Goal: Check status: Check status

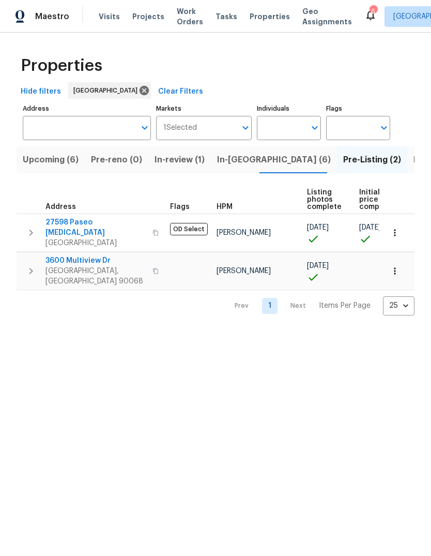
click at [23, 167] on span "Upcoming (6)" at bounding box center [51, 160] width 56 height 14
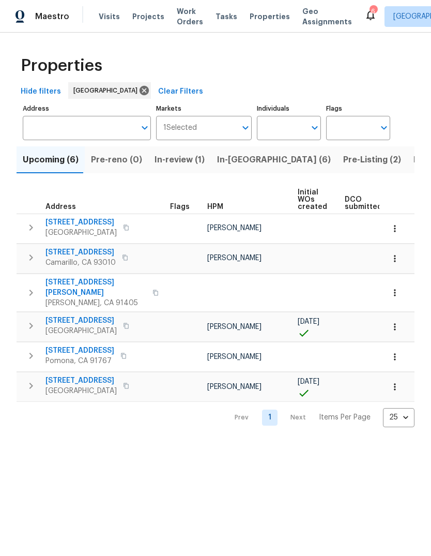
click at [161, 167] on span "In-review (1)" at bounding box center [180, 160] width 50 height 14
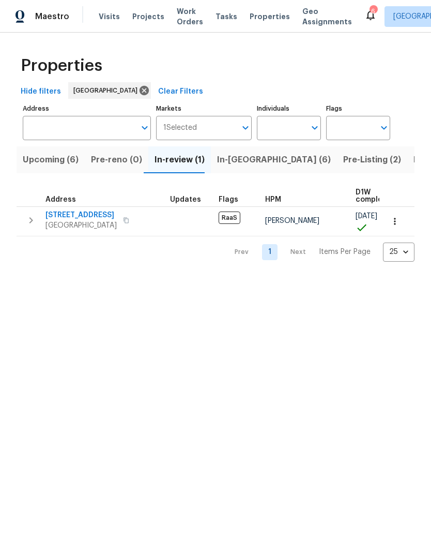
click at [105, 167] on span "Pre-reno (0)" at bounding box center [116, 160] width 51 height 14
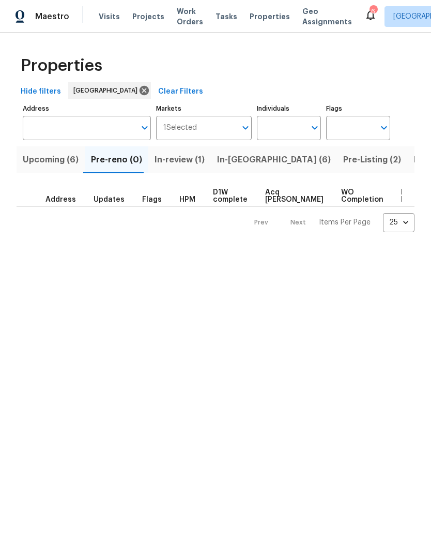
click at [225, 167] on span "In-[GEOGRAPHIC_DATA] (6)" at bounding box center [274, 160] width 114 height 14
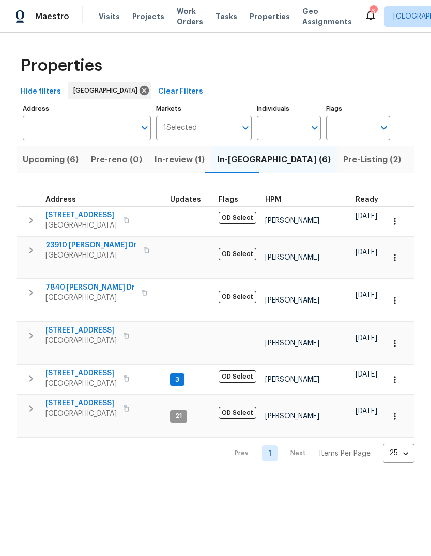
click at [59, 331] on span "[STREET_ADDRESS]" at bounding box center [81, 330] width 71 height 10
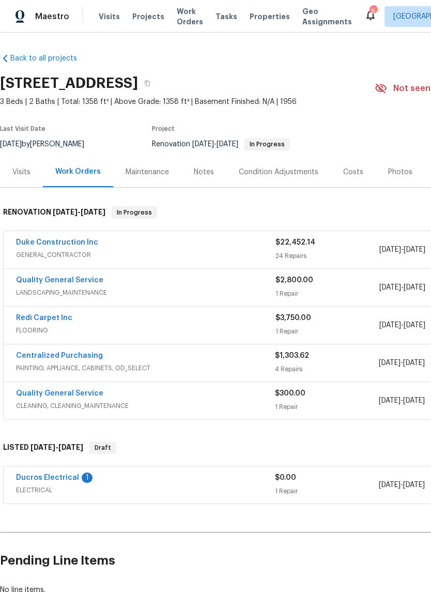
click at [28, 246] on link "Duke Construction Inc" at bounding box center [57, 242] width 82 height 7
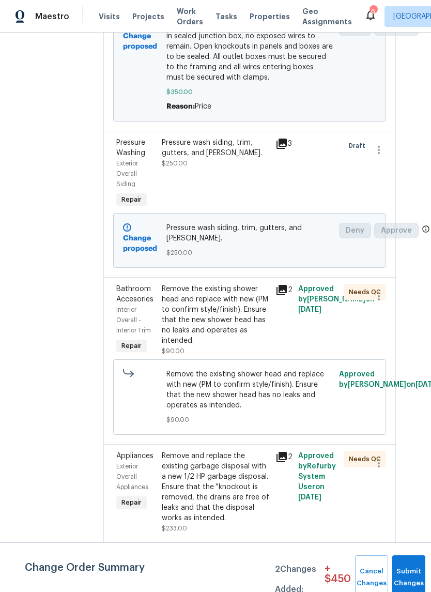
scroll to position [309, 18]
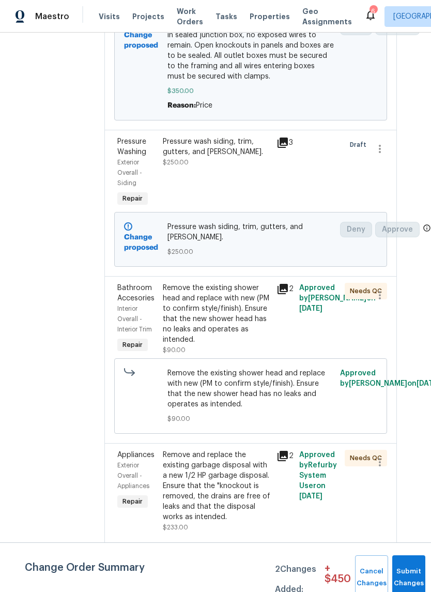
click at [214, 157] on div "Pressure wash siding, trim, gutters, and eaves." at bounding box center [217, 147] width 108 height 21
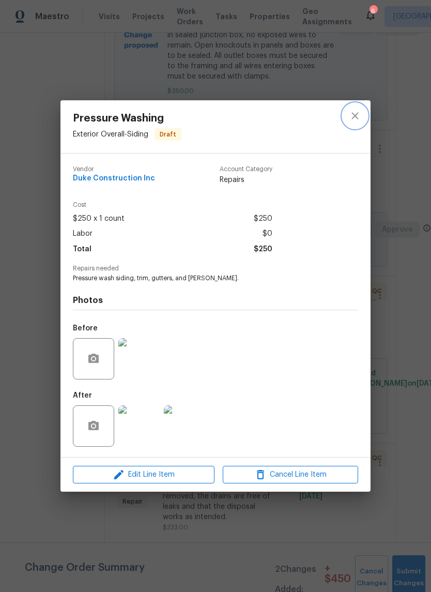
click at [360, 113] on icon "close" at bounding box center [355, 116] width 12 height 12
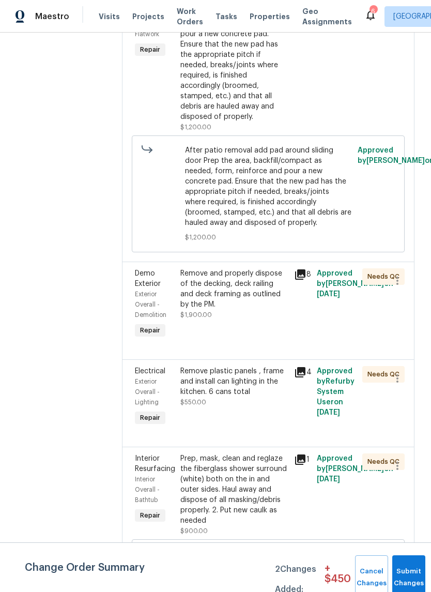
scroll to position [1469, 0]
click at [245, 122] on div "After patio removal add pad around sliding door Prep the area, backfill/compact…" at bounding box center [235, 55] width 108 height 134
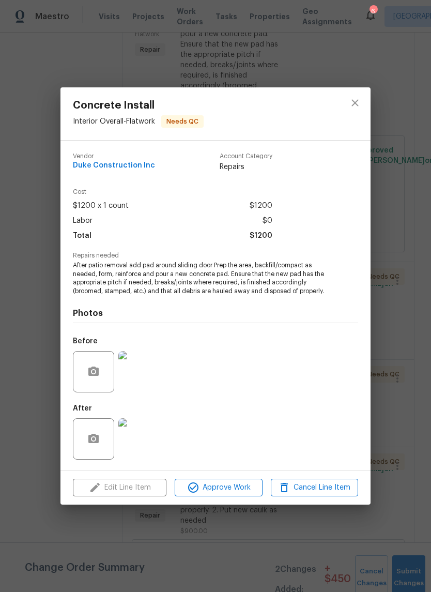
click at [264, 237] on span "$1200" at bounding box center [261, 236] width 23 height 15
click at [275, 224] on div "Cost $1200 x 1 count $1200 Labor $0 Total $1200" at bounding box center [215, 221] width 285 height 64
click at [274, 223] on div "Cost $1200 x 1 count $1200 Labor $0 Total $1200" at bounding box center [215, 221] width 285 height 64
click at [356, 94] on button "close" at bounding box center [355, 103] width 25 height 25
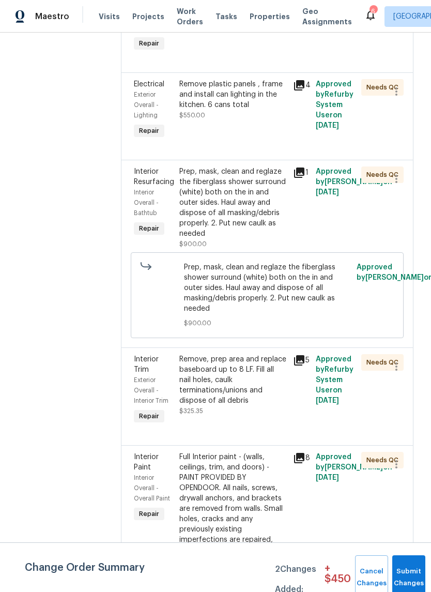
scroll to position [1771, 1]
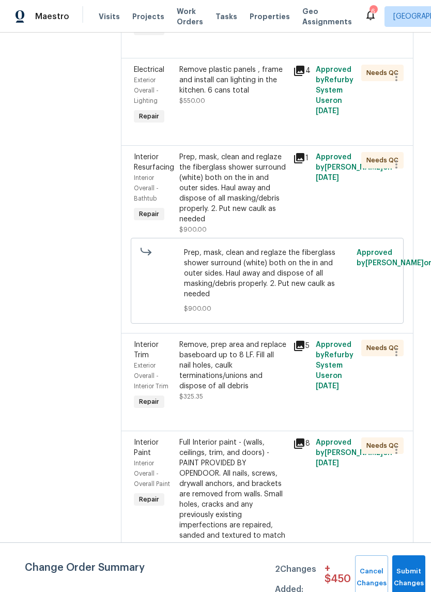
click at [317, 299] on span "Prep, mask, clean and reglaze the fiberglass shower surround (white) both on th…" at bounding box center [267, 274] width 167 height 52
click at [314, 299] on span "Prep, mask, clean and reglaze the fiberglass shower surround (white) both on th…" at bounding box center [267, 274] width 167 height 52
click at [255, 224] on div "Prep, mask, clean and reglaze the fiberglass shower surround (white) both on th…" at bounding box center [233, 188] width 108 height 72
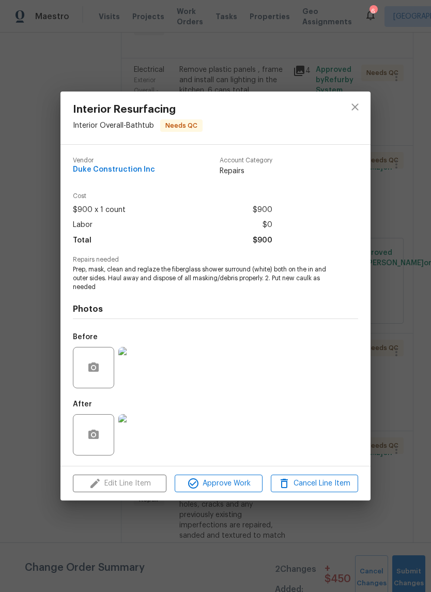
click at [357, 101] on icon "close" at bounding box center [355, 107] width 12 height 12
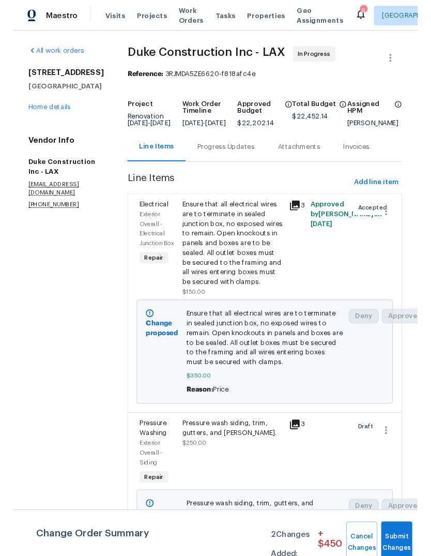
scroll to position [0, 0]
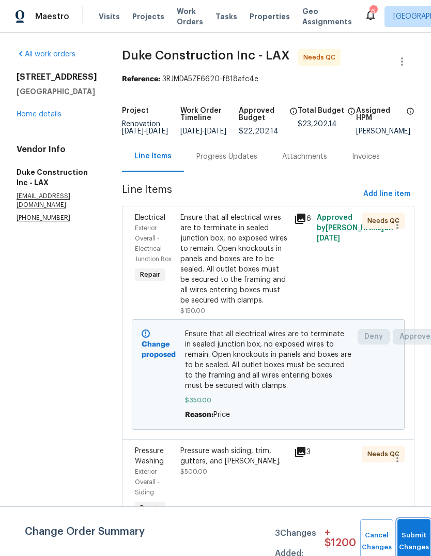
click at [410, 532] on button "Submit Changes" at bounding box center [414, 541] width 33 height 44
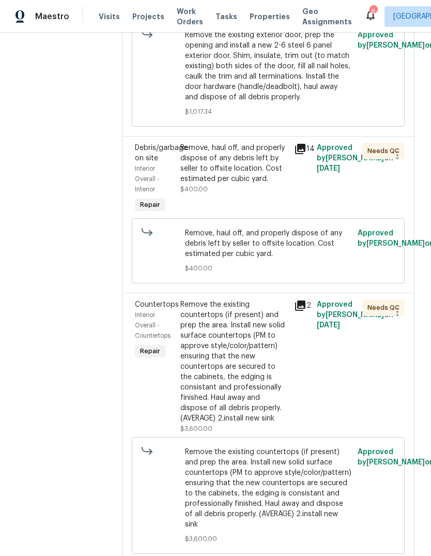
scroll to position [5043, 0]
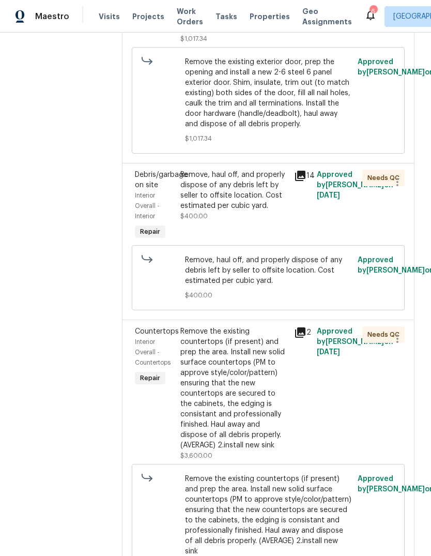
click at [253, 211] on div "Remove, haul off, and properly dispose of any debris left by seller to offsite …" at bounding box center [235, 190] width 108 height 41
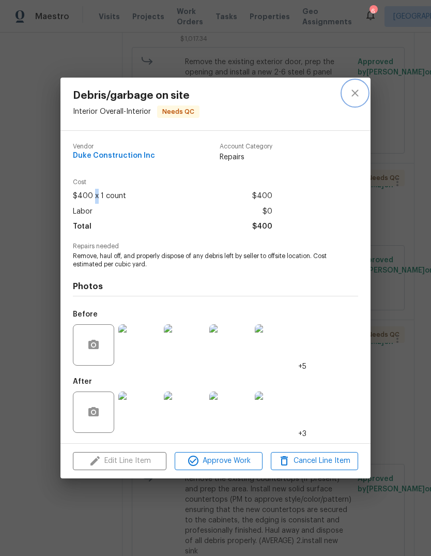
click at [357, 95] on icon "close" at bounding box center [355, 93] width 12 height 12
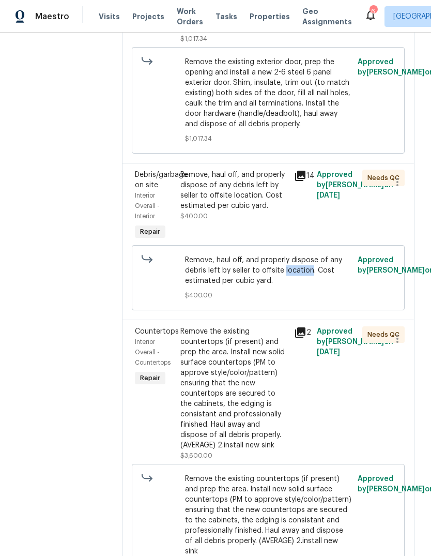
click at [385, 304] on div "Approved by Pablo Gonzalez on 8/7/2025" at bounding box center [376, 278] width 43 height 52
click at [403, 188] on icon "button" at bounding box center [398, 182] width 12 height 12
click at [350, 433] on div at bounding box center [215, 278] width 431 height 556
click at [342, 245] on div "Approved by Pablo Gonzalez on 8/7/2025" at bounding box center [337, 206] width 46 height 79
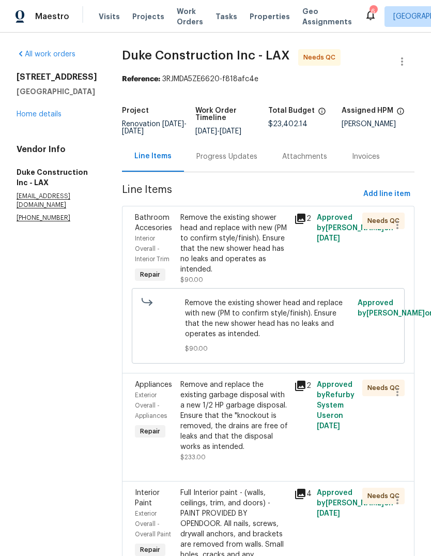
scroll to position [0, 0]
click at [38, 118] on link "Home details" at bounding box center [39, 114] width 45 height 7
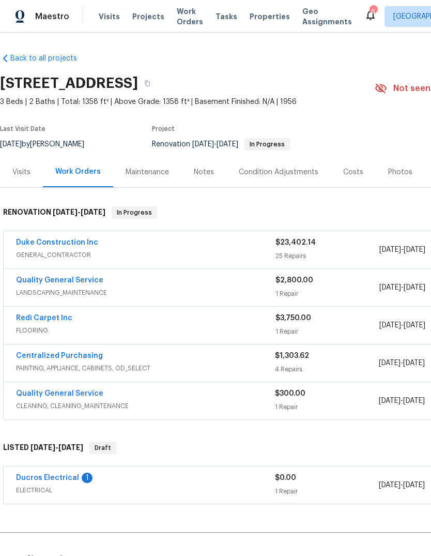
click at [42, 322] on link "Redi Carpet Inc" at bounding box center [44, 317] width 56 height 7
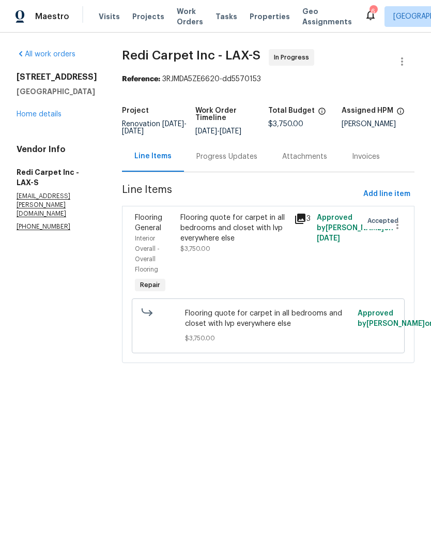
click at [283, 329] on span "Flooring quote for carpet in all bedrooms and closet with lvp everywhere else" at bounding box center [268, 318] width 167 height 21
click at [313, 329] on span "Flooring quote for carpet in all bedrooms and closet with lvp everywhere else" at bounding box center [268, 318] width 167 height 21
click at [306, 329] on span "Flooring quote for carpet in all bedrooms and closet with lvp everywhere else" at bounding box center [268, 318] width 167 height 21
click at [245, 244] on div "Flooring quote for carpet in all bedrooms and closet with lvp everywhere else" at bounding box center [235, 228] width 108 height 31
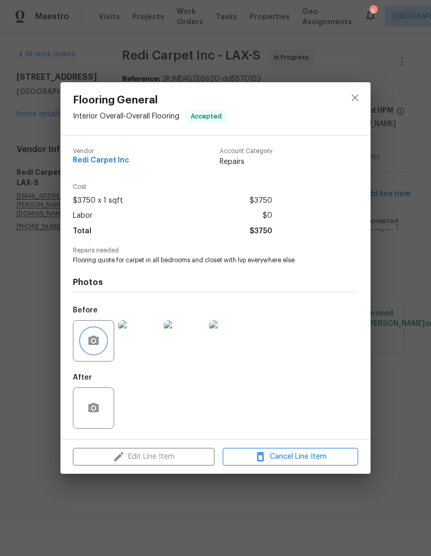
click at [85, 351] on button "button" at bounding box center [93, 340] width 25 height 25
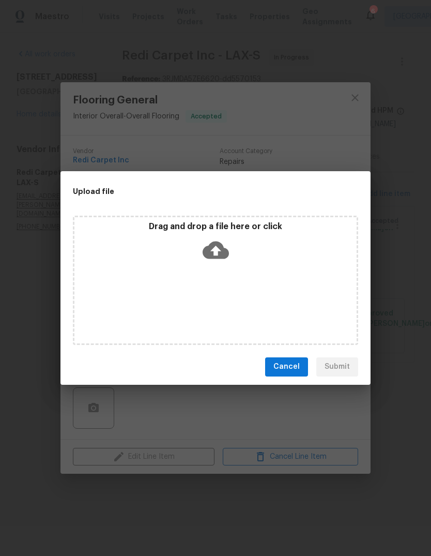
click at [312, 418] on div "Upload file Drag and drop a file here or click Cancel Submit" at bounding box center [215, 278] width 431 height 556
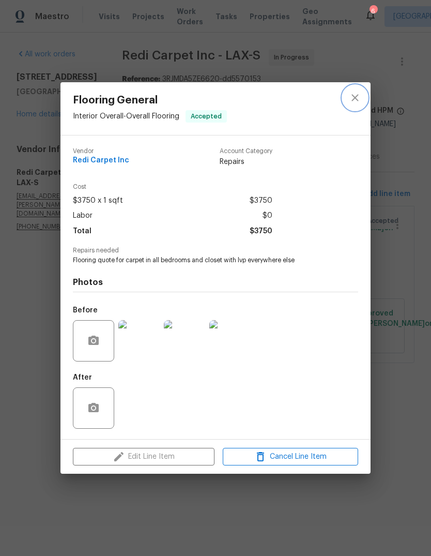
click at [351, 103] on button "close" at bounding box center [355, 97] width 25 height 25
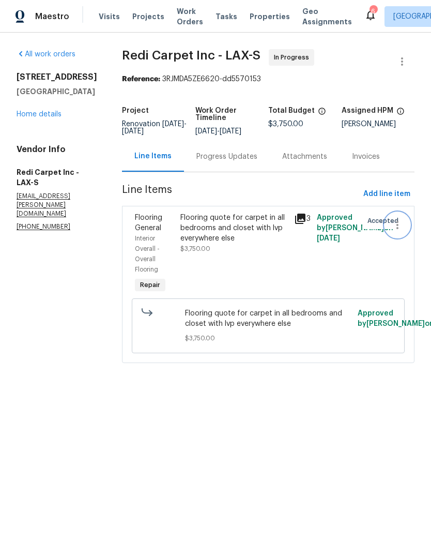
click at [397, 231] on icon "button" at bounding box center [398, 225] width 12 height 12
click at [43, 325] on div at bounding box center [215, 278] width 431 height 556
click at [218, 288] on div "Flooring quote for carpet in all bedrooms and closet with lvp everywhere else $…" at bounding box center [234, 253] width 114 height 89
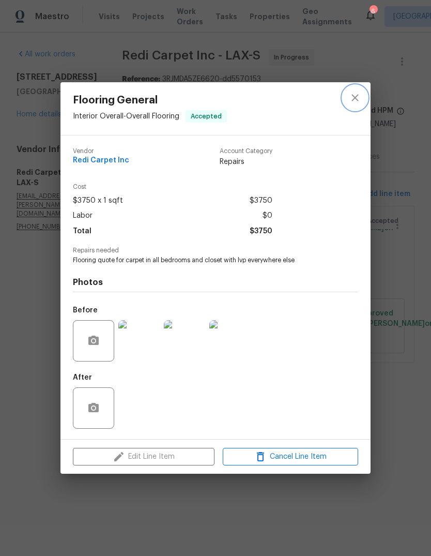
click at [354, 94] on icon "close" at bounding box center [355, 98] width 12 height 12
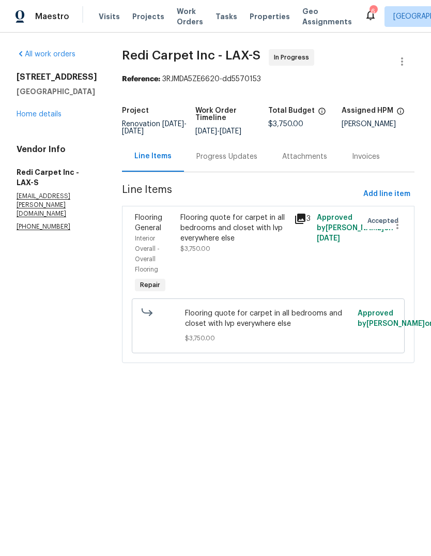
click at [27, 118] on link "Home details" at bounding box center [39, 114] width 45 height 7
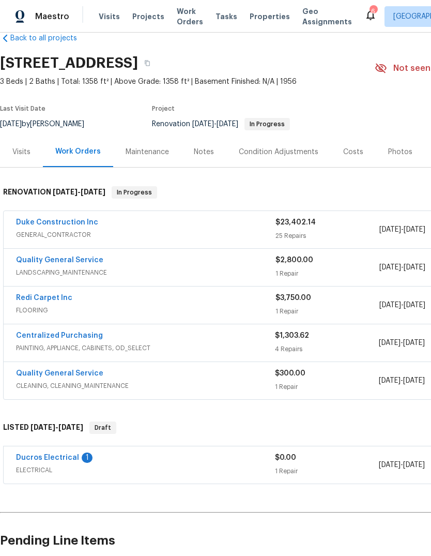
scroll to position [20, 0]
click at [28, 302] on link "Redi Carpet Inc" at bounding box center [44, 297] width 56 height 7
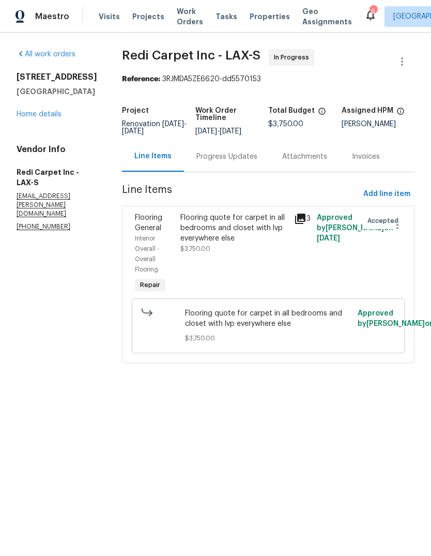
click at [226, 244] on div "Flooring quote for carpet in all bedrooms and closet with lvp everywhere else" at bounding box center [235, 228] width 108 height 31
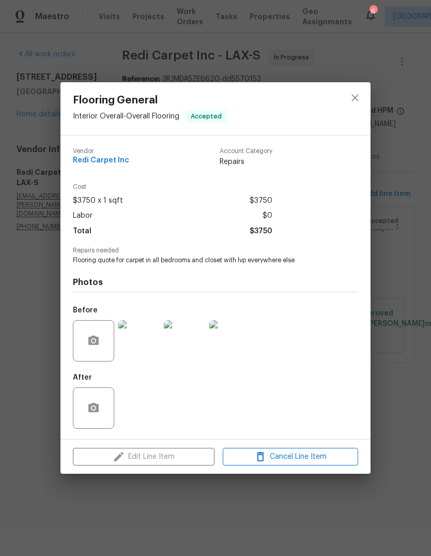
click at [259, 225] on span "$3750" at bounding box center [261, 231] width 23 height 15
click at [348, 89] on button "close" at bounding box center [355, 97] width 25 height 25
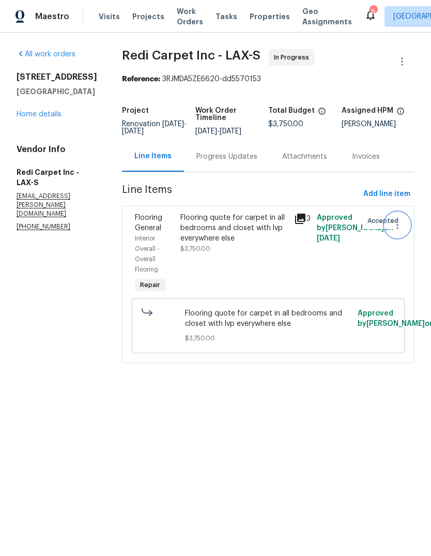
click at [400, 231] on icon "button" at bounding box center [398, 225] width 12 height 12
click at [229, 172] on div at bounding box center [215, 278] width 431 height 556
click at [247, 172] on div "Progress Updates" at bounding box center [227, 156] width 86 height 31
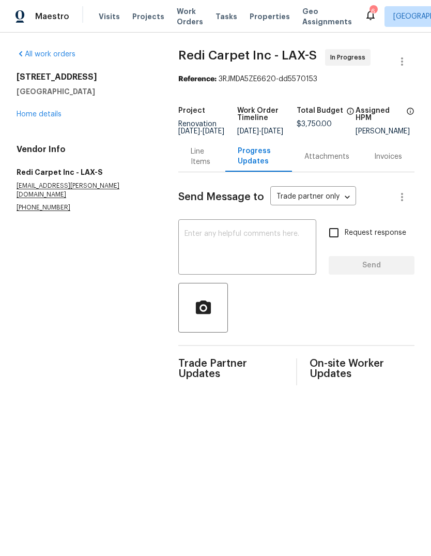
click at [319, 162] on div "Attachments" at bounding box center [327, 157] width 45 height 10
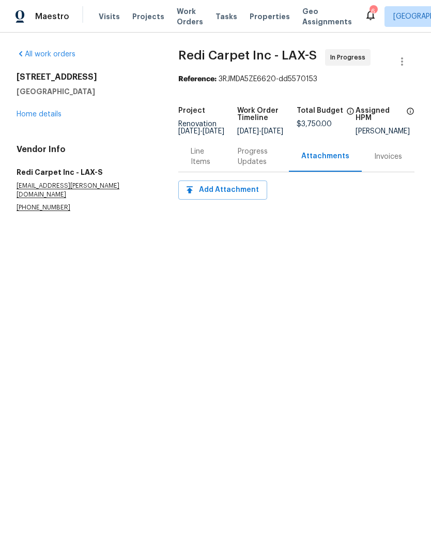
click at [378, 162] on div "Invoices" at bounding box center [388, 157] width 28 height 10
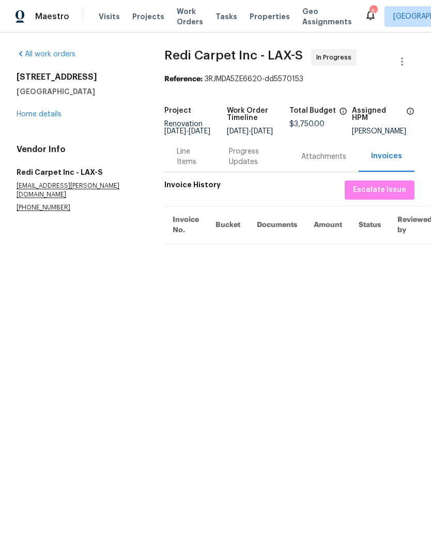
click at [217, 172] on div "Line Items" at bounding box center [190, 156] width 52 height 31
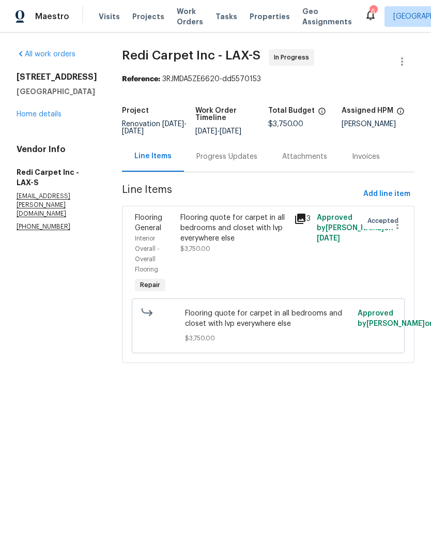
click at [281, 128] on span "$3,750.00" at bounding box center [285, 124] width 35 height 7
click at [288, 128] on span "$3,750.00" at bounding box center [285, 124] width 35 height 7
click at [39, 58] on link "All work orders" at bounding box center [46, 54] width 59 height 7
